Goal: Find specific page/section: Find specific page/section

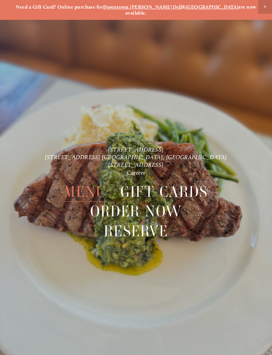
scroll to position [14, 0]
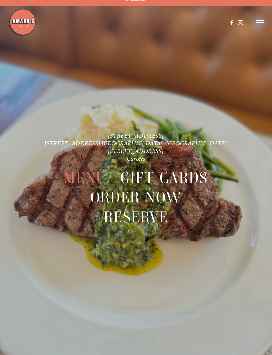
click at [76, 173] on span "Menu" at bounding box center [85, 178] width 42 height 20
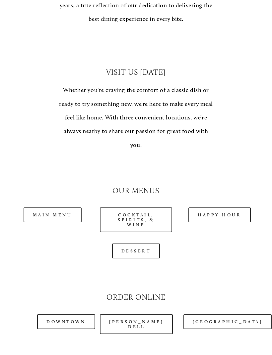
scroll to position [464, 0]
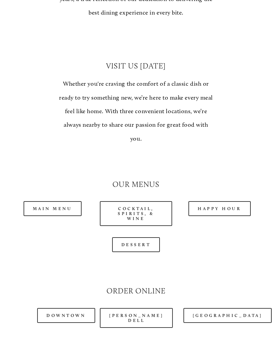
click at [48, 201] on link "Main Menu" at bounding box center [53, 208] width 58 height 15
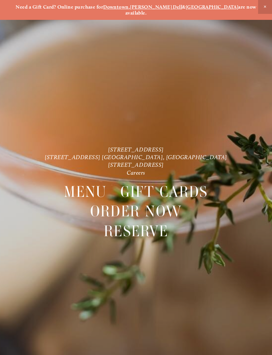
scroll to position [14, 0]
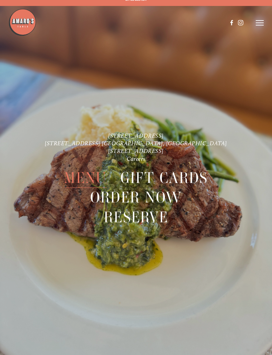
click at [66, 172] on span "Menu" at bounding box center [85, 178] width 42 height 20
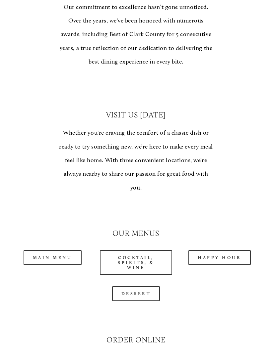
scroll to position [415, 0]
click at [58, 250] on link "Main Menu" at bounding box center [53, 257] width 58 height 15
